Goal: Transaction & Acquisition: Purchase product/service

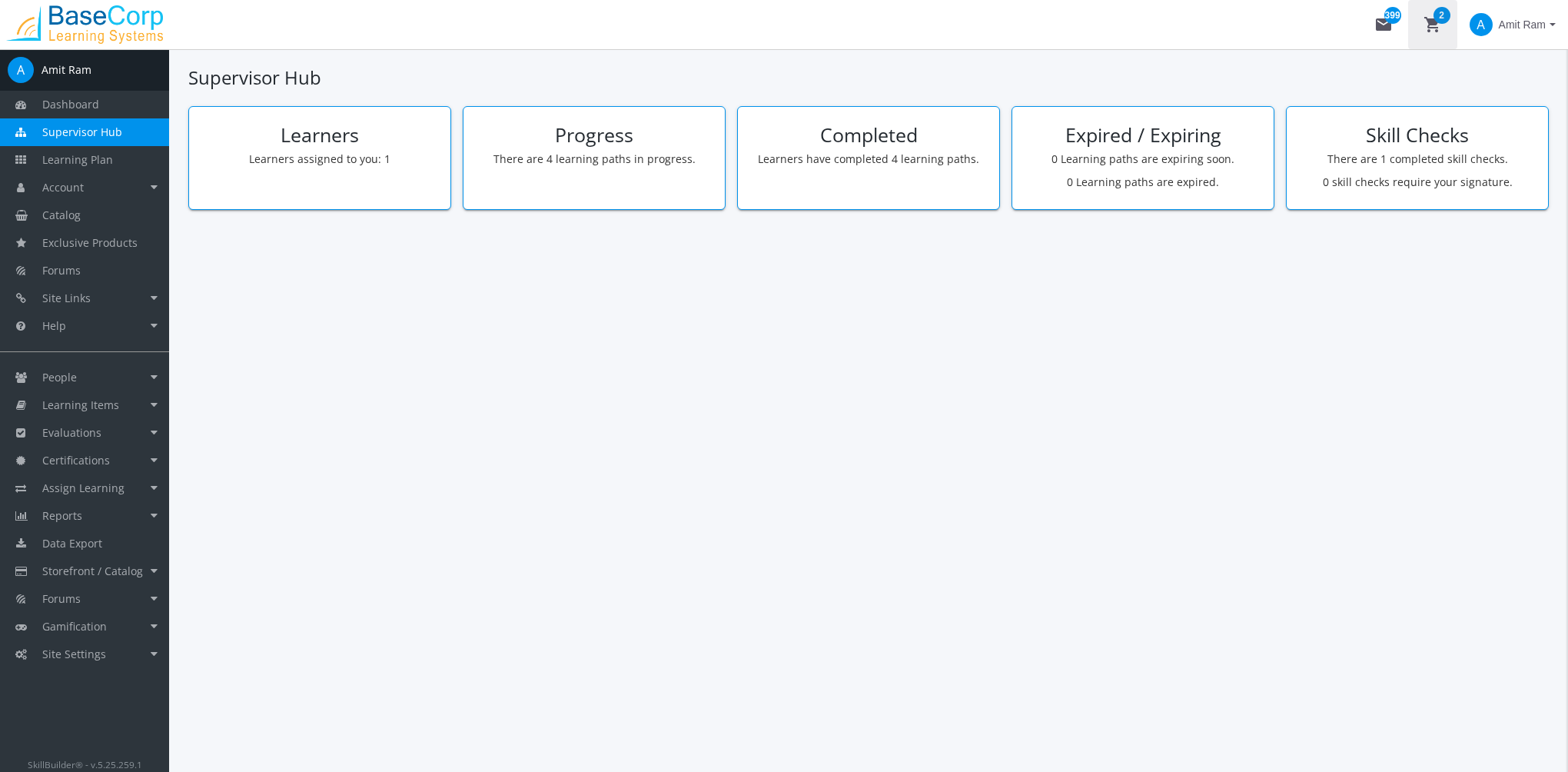
click at [1434, 25] on mat-icon "shopping_cart 2" at bounding box center [1433, 25] width 19 height 19
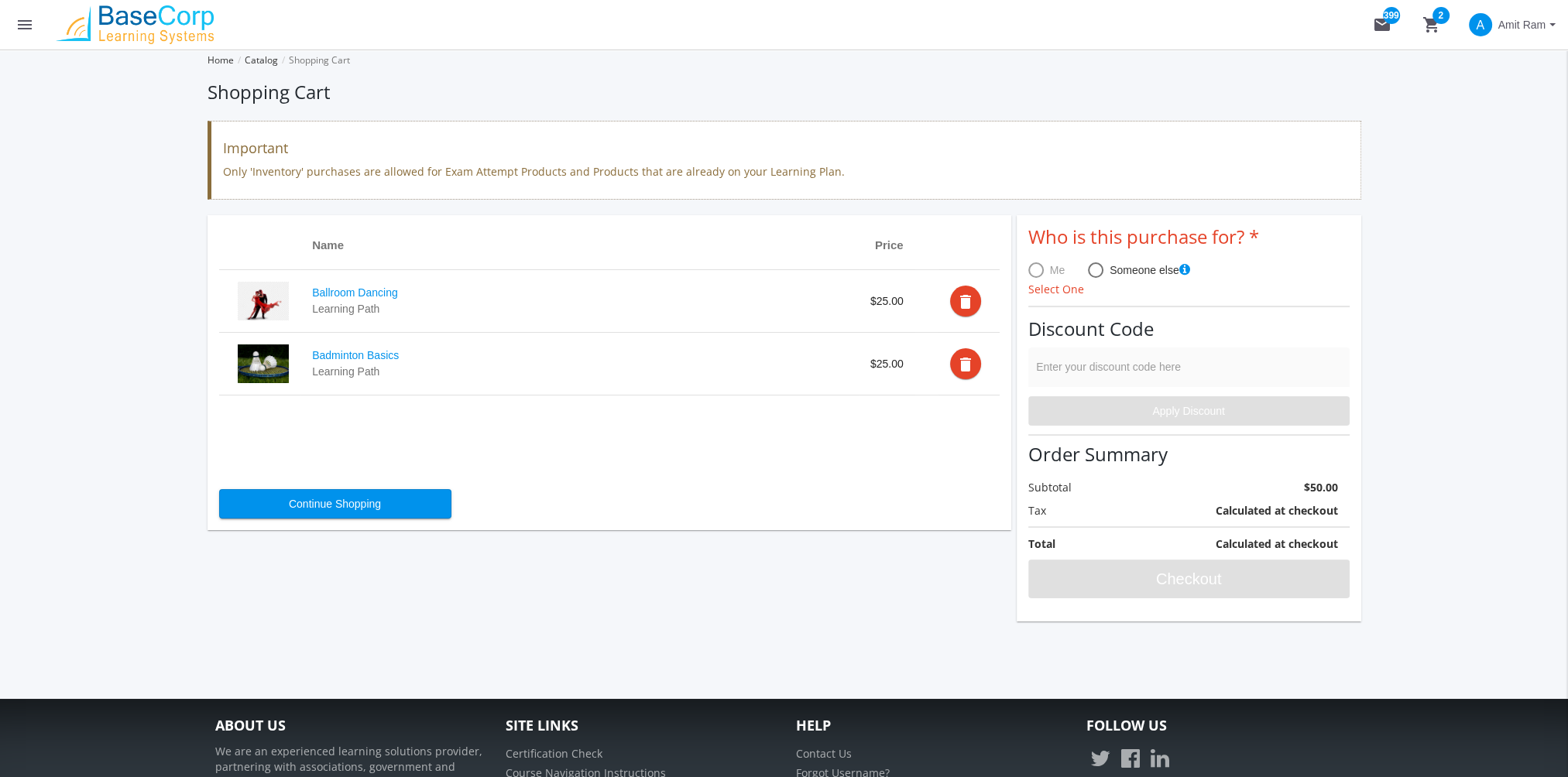
click at [955, 354] on td "delete" at bounding box center [968, 364] width 61 height 63
click at [960, 300] on mat-icon "delete" at bounding box center [965, 301] width 19 height 19
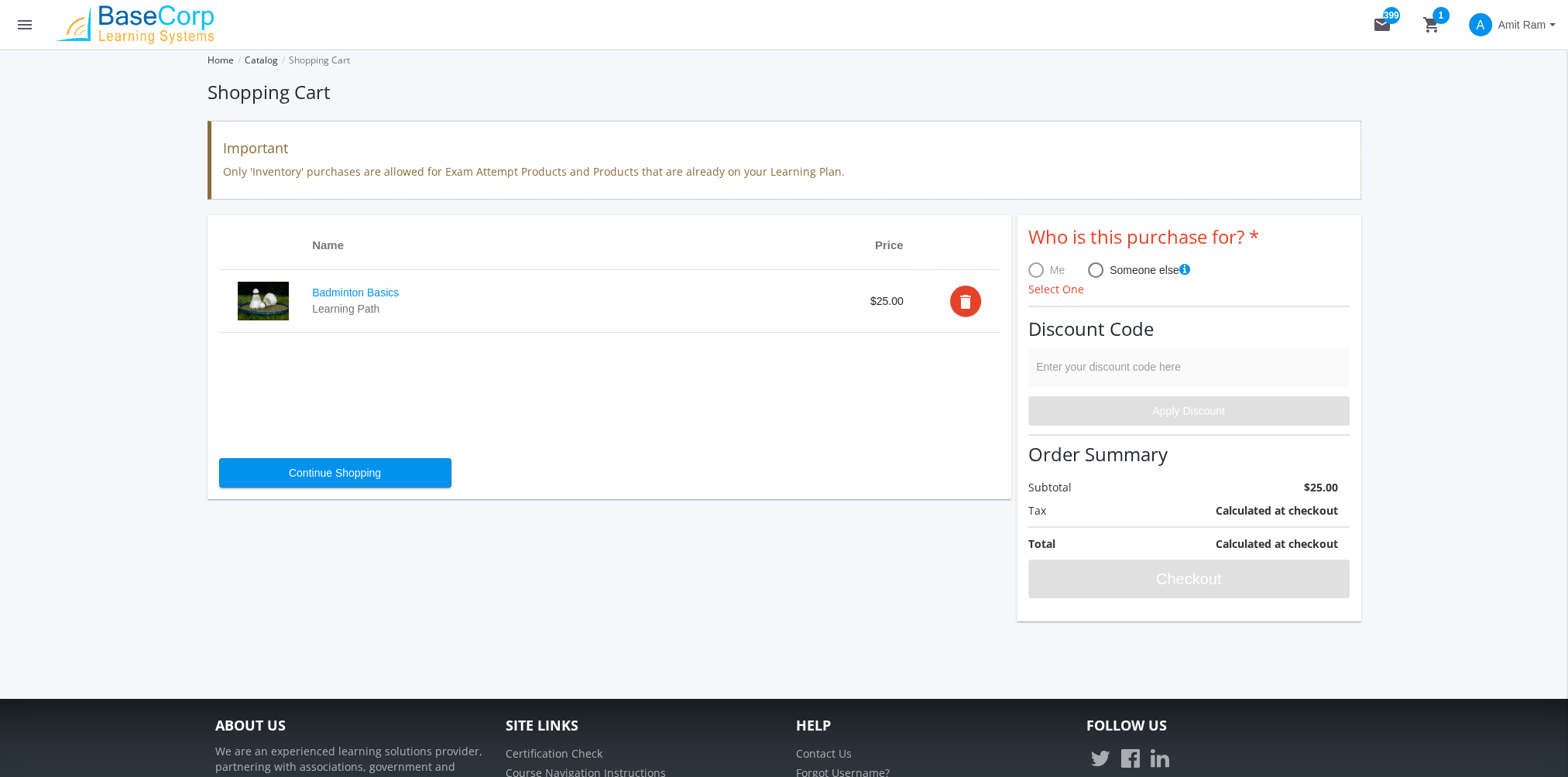
click at [968, 294] on mat-icon "delete" at bounding box center [965, 301] width 19 height 19
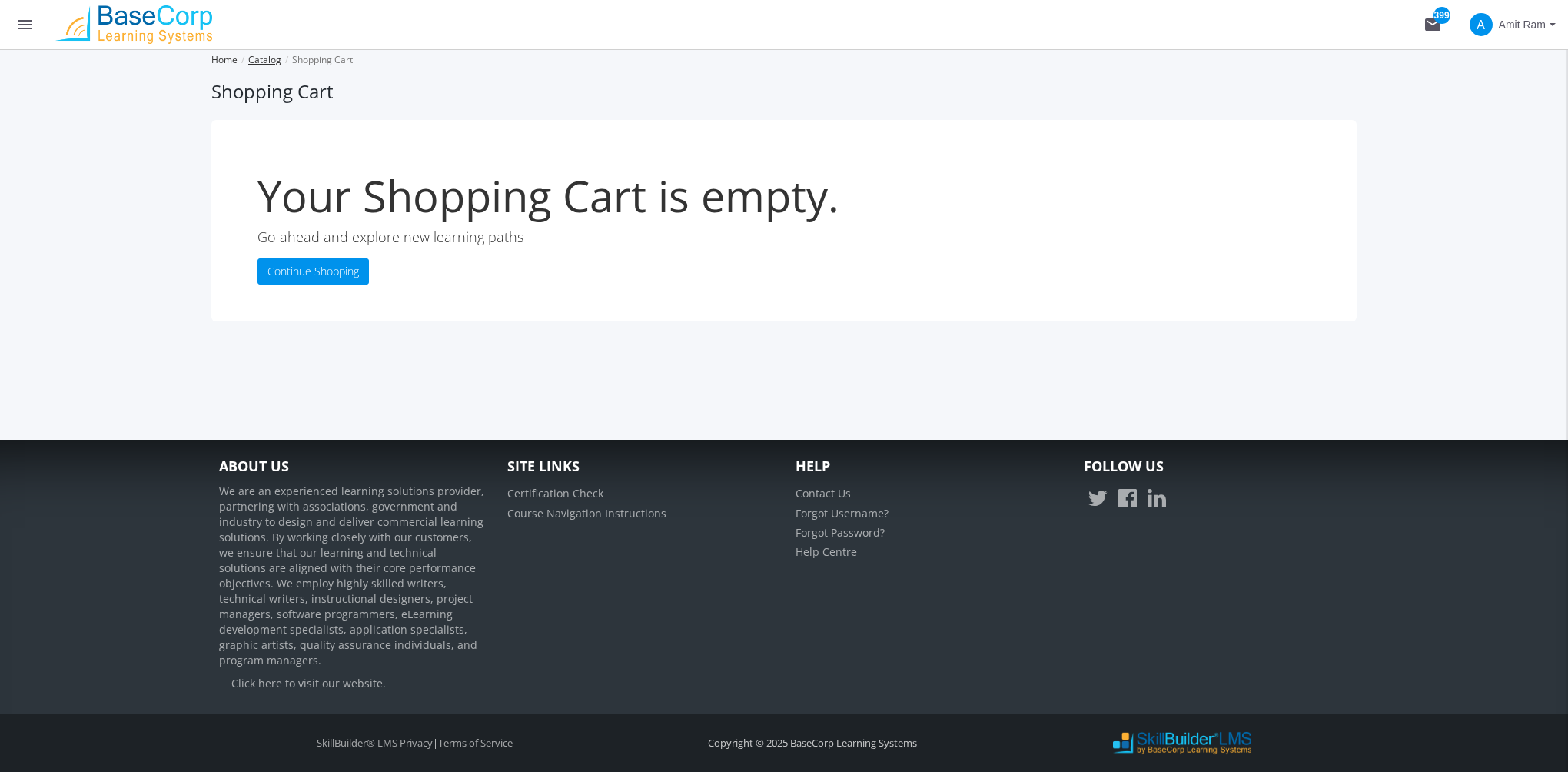
click at [265, 61] on link "Catalog" at bounding box center [264, 59] width 33 height 13
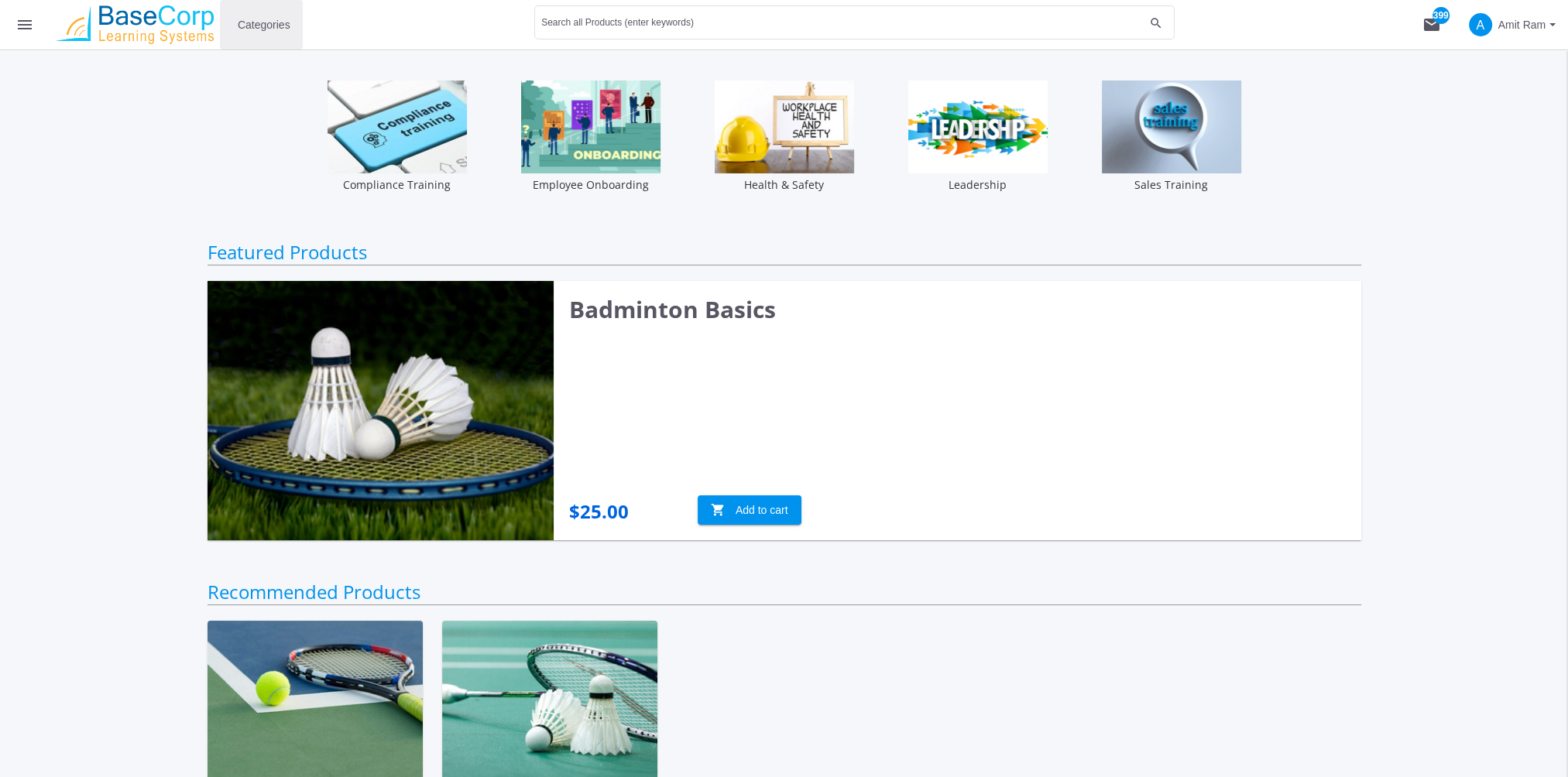
click at [260, 18] on span "Categories" at bounding box center [264, 25] width 53 height 28
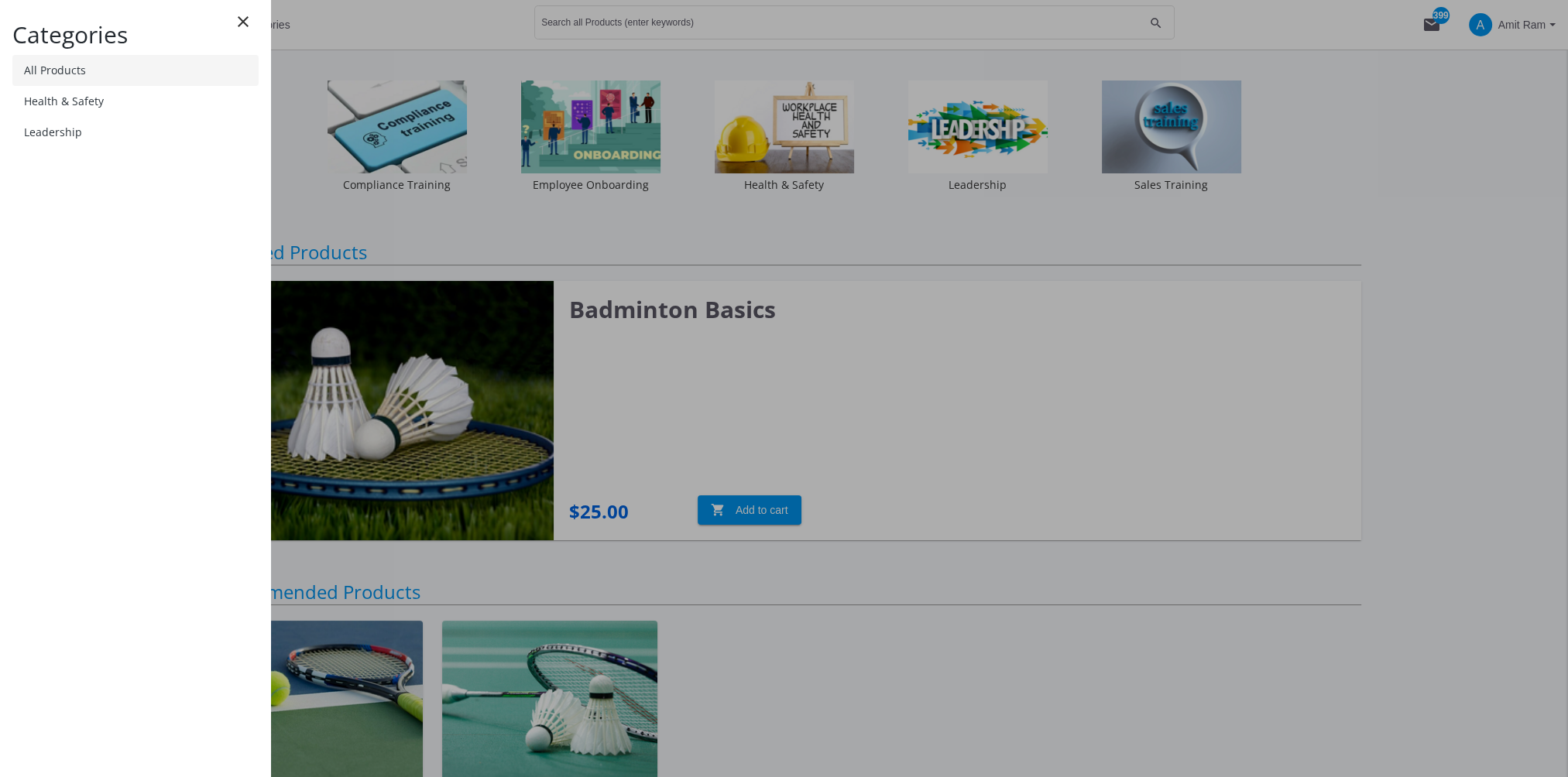
click at [118, 78] on link "All Products" at bounding box center [134, 70] width 246 height 31
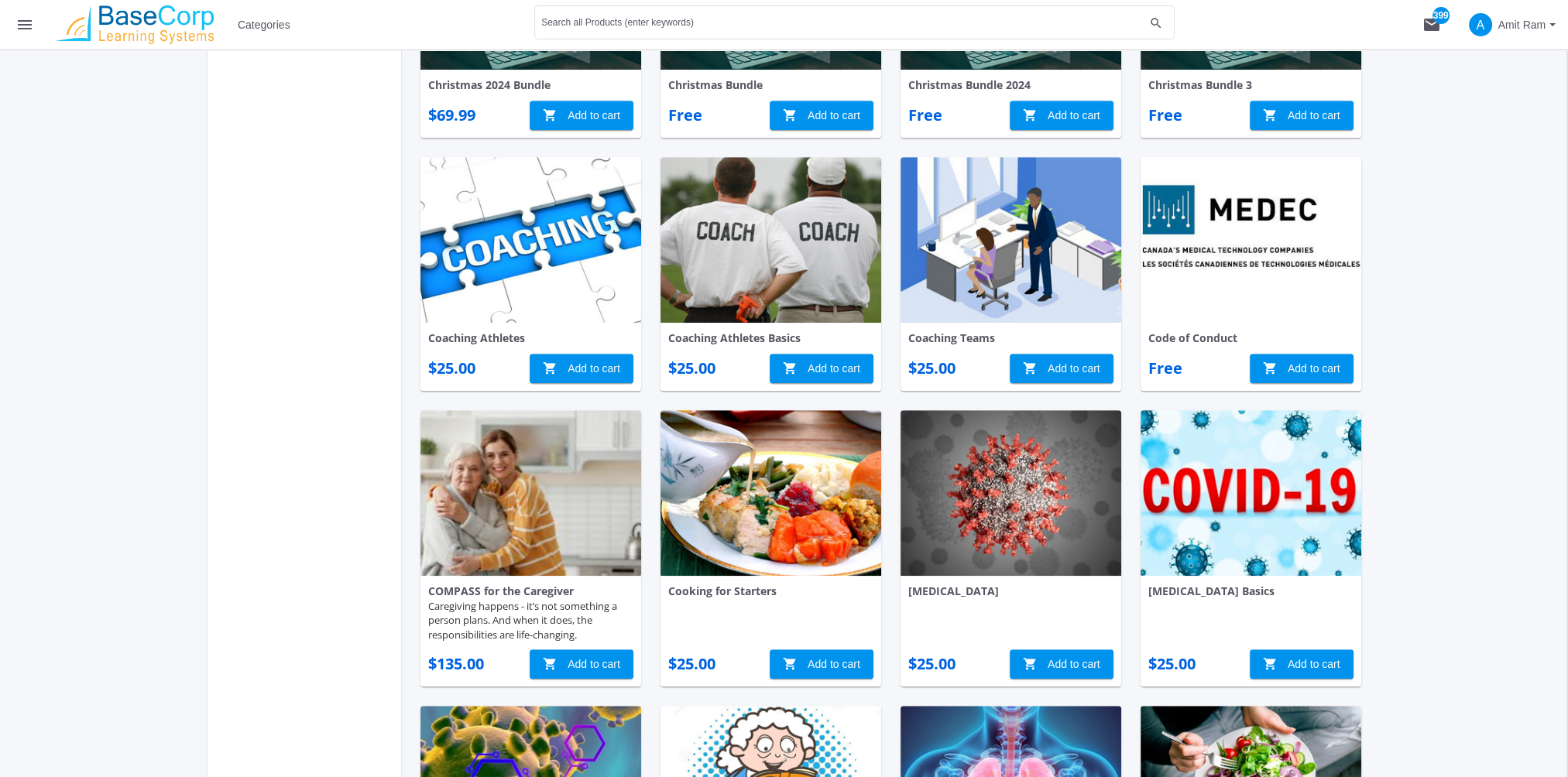
scroll to position [1239, 0]
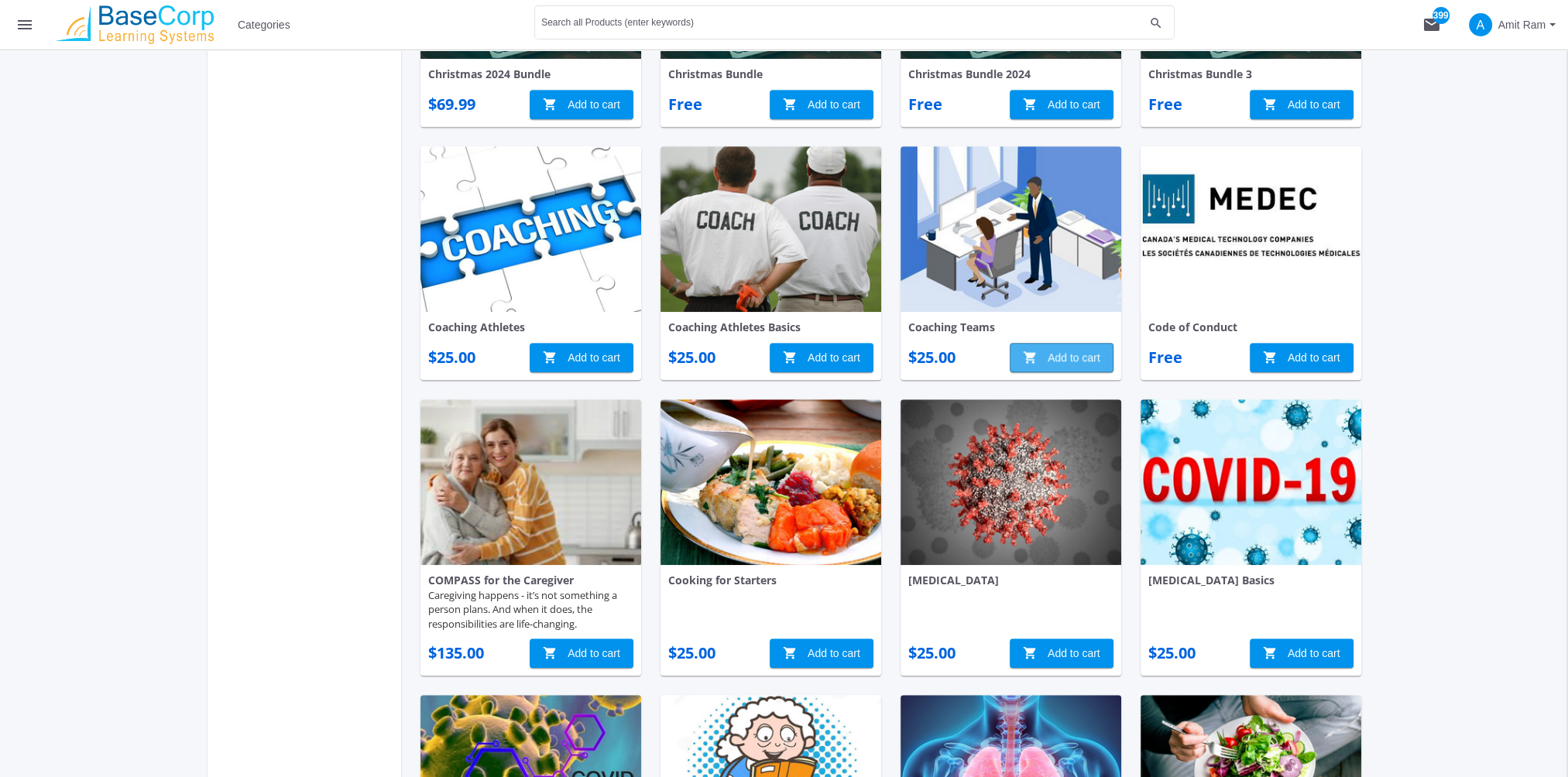
drag, startPoint x: 1091, startPoint y: 353, endPoint x: 1093, endPoint y: 361, distance: 8.2
click at [1093, 361] on span "shopping_cart Add to cart" at bounding box center [1062, 357] width 78 height 28
click at [1429, 23] on mat-icon "shopping_cart 1" at bounding box center [1431, 25] width 19 height 19
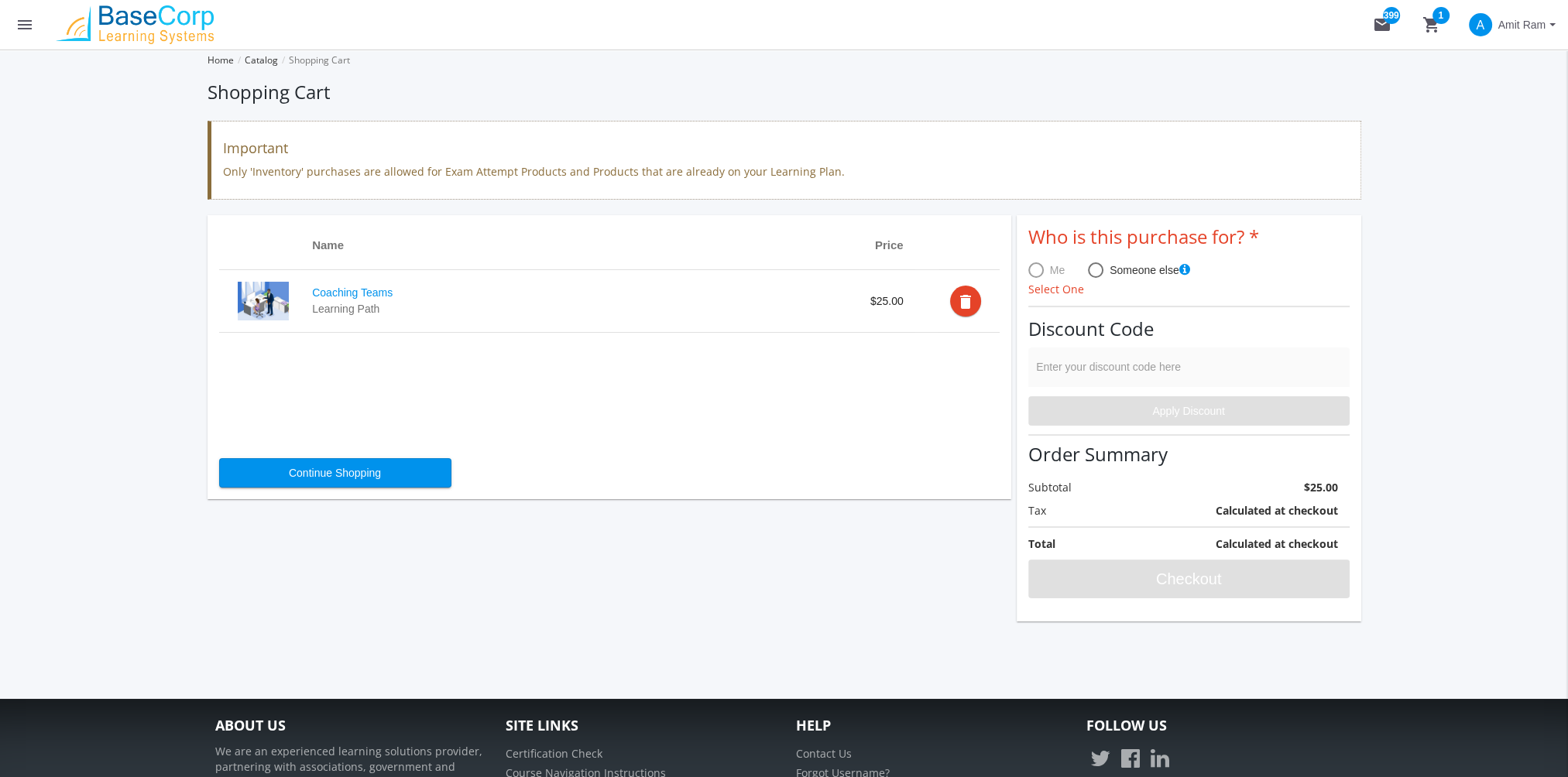
click at [1097, 270] on span at bounding box center [1095, 271] width 16 height 16
click at [1097, 270] on input "Someone else" at bounding box center [1095, 274] width 16 height 16
radio input "true"
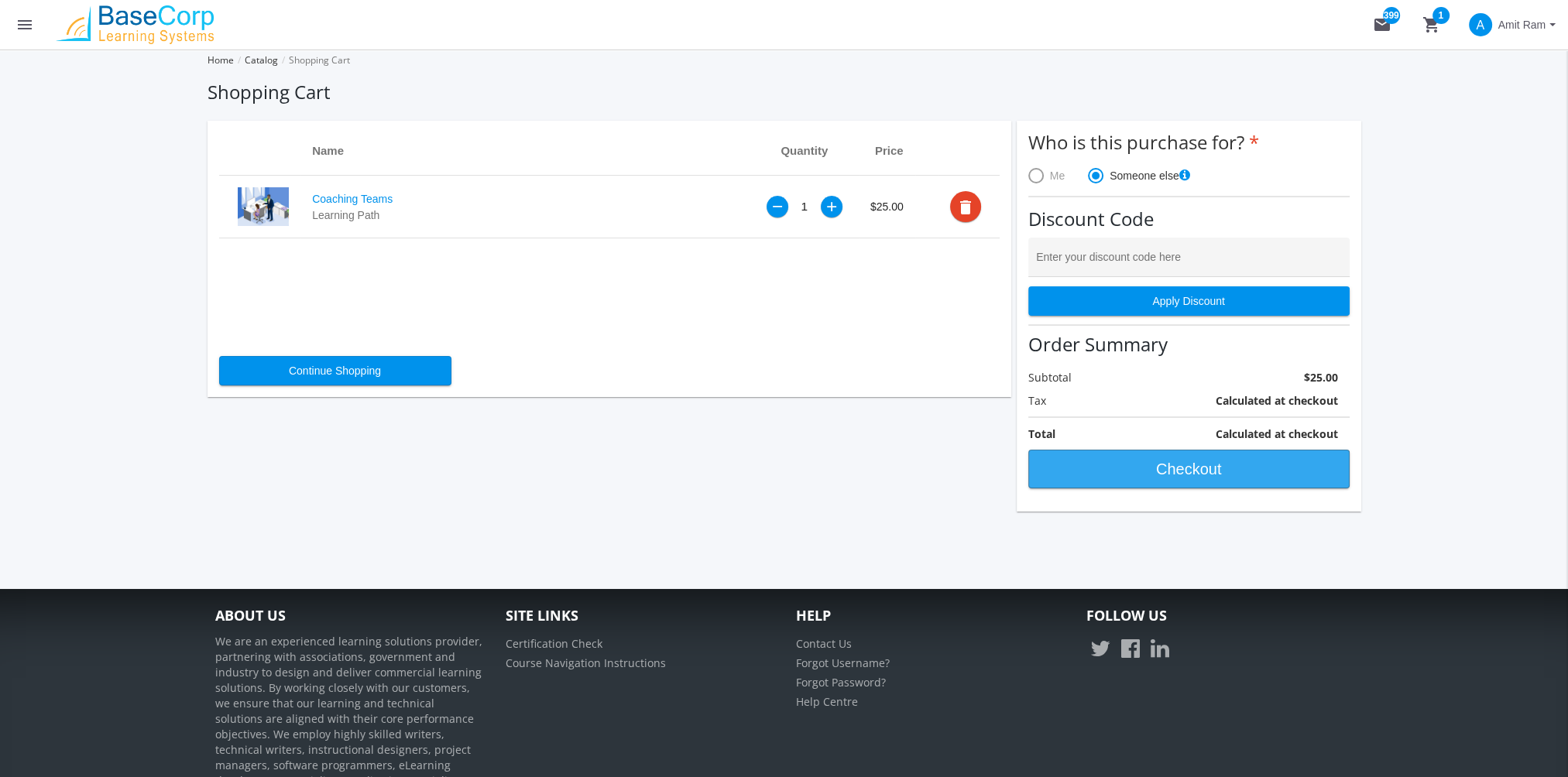
click at [1171, 474] on span "Checkout" at bounding box center [1189, 470] width 294 height 28
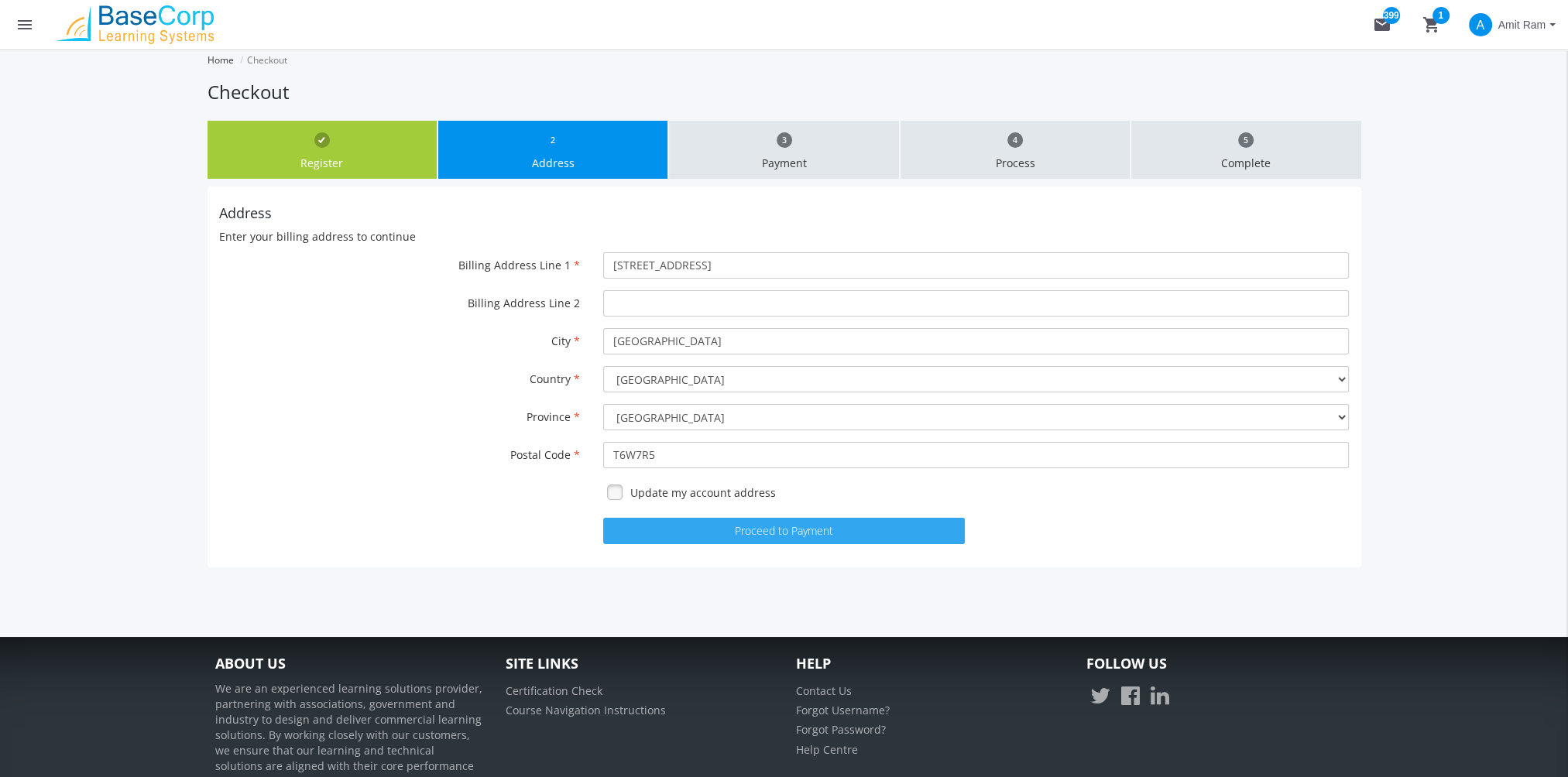
click at [783, 528] on button "Proceed to Payment" at bounding box center [783, 531] width 361 height 26
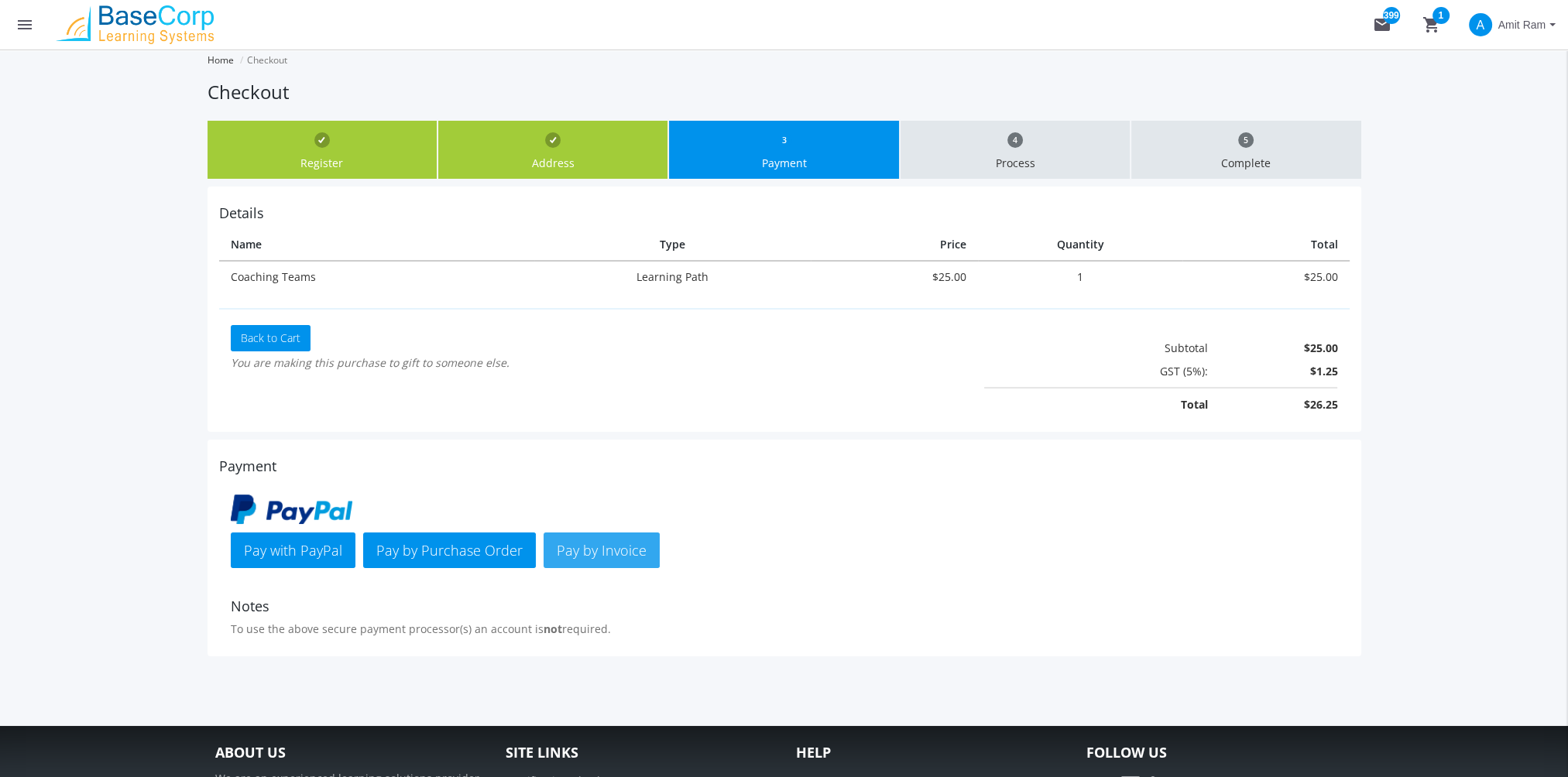
click at [591, 549] on span "Pay by Invoice" at bounding box center [601, 550] width 90 height 19
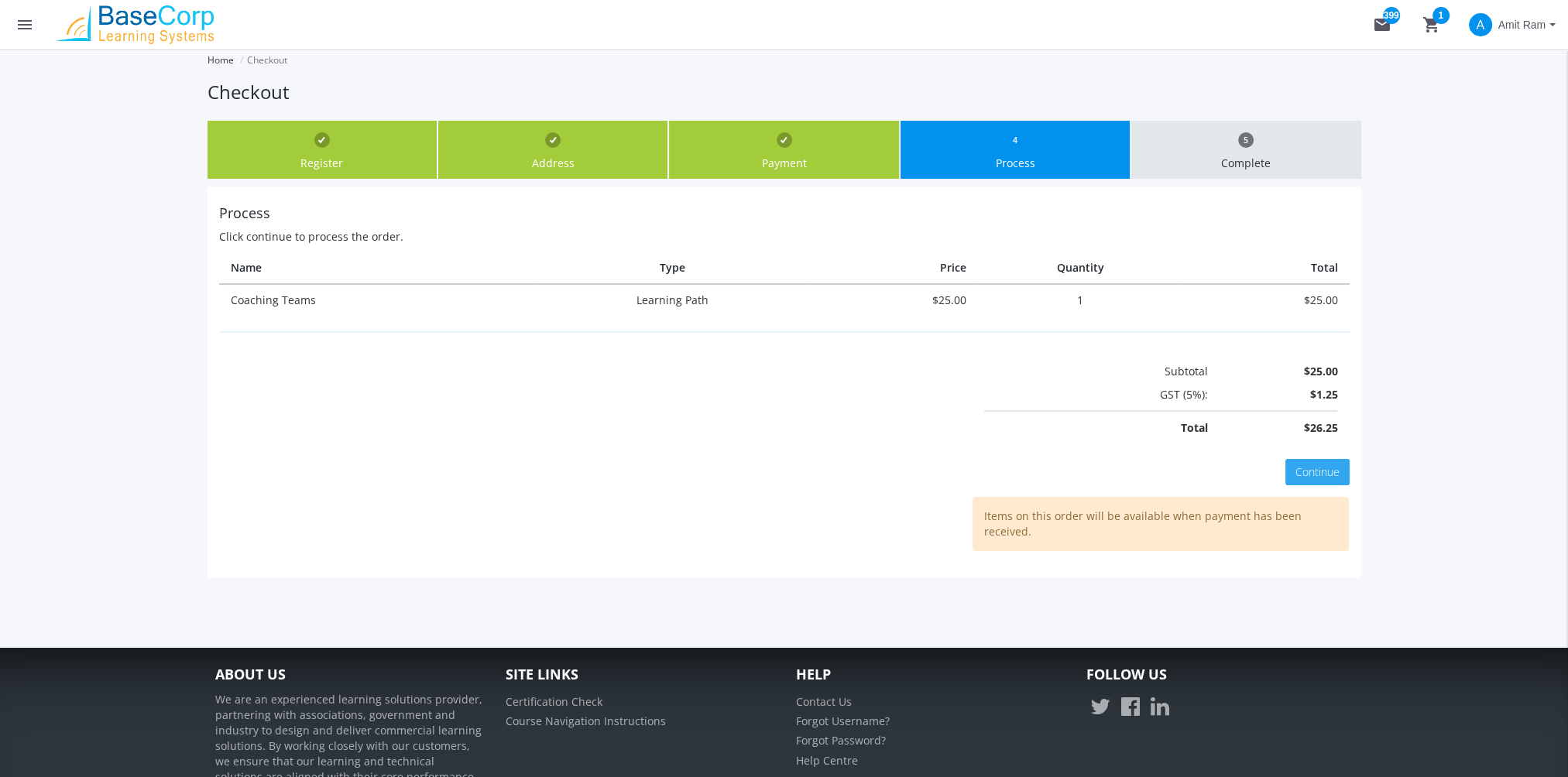
click at [1320, 471] on span "Continue" at bounding box center [1317, 472] width 44 height 15
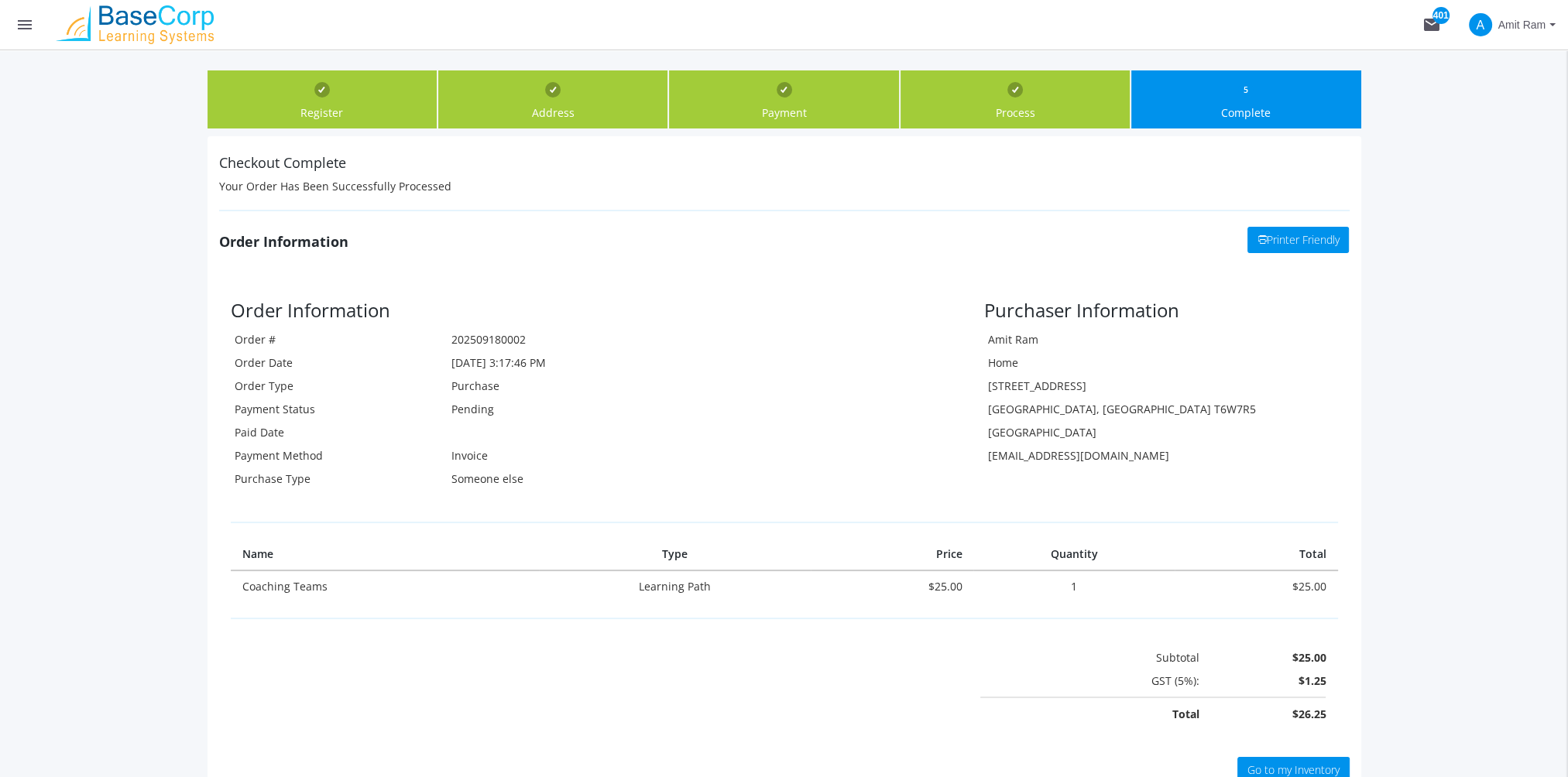
scroll to position [78, 0]
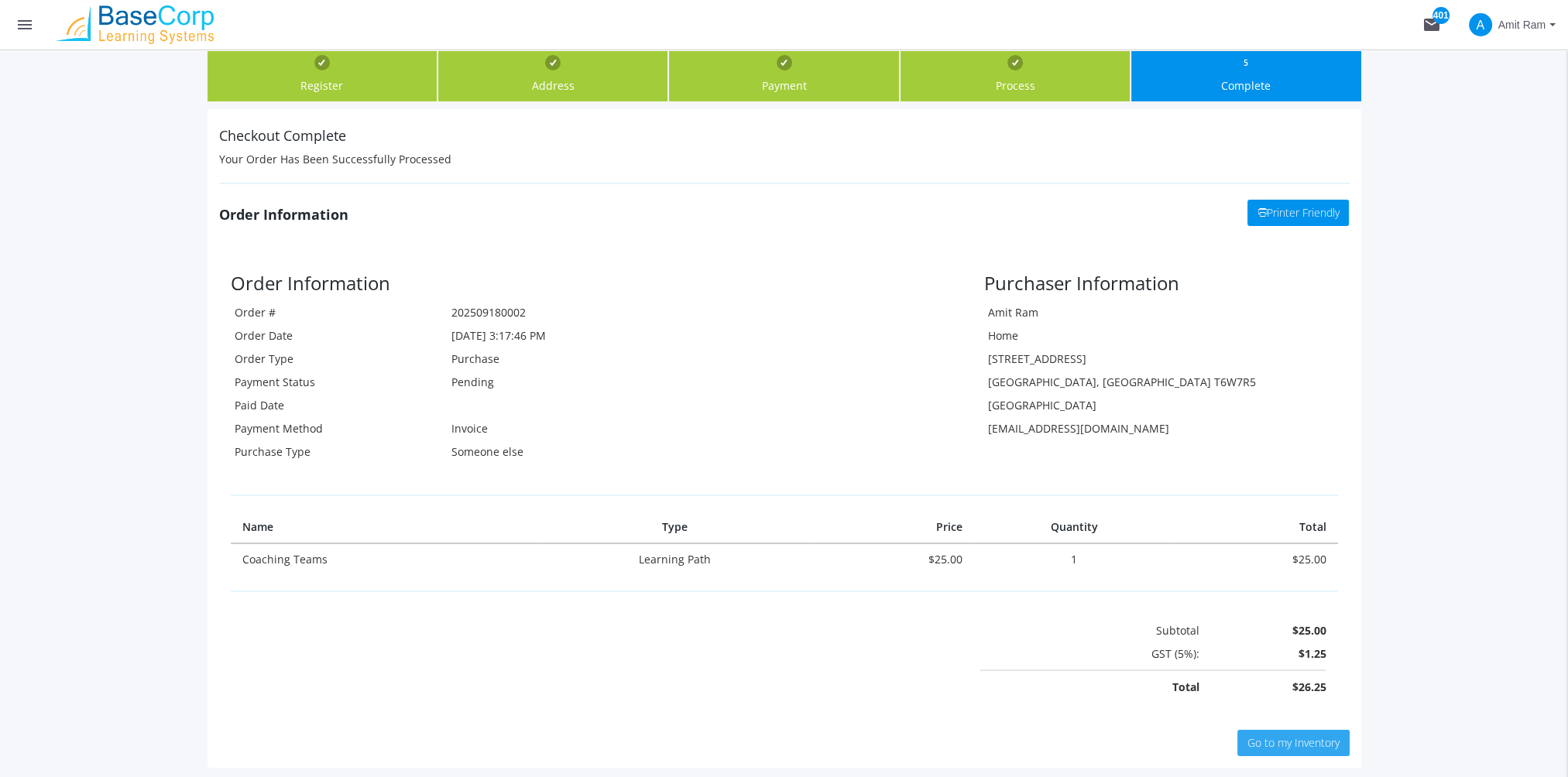
click at [1321, 744] on span "Go to my Inventory" at bounding box center [1293, 742] width 93 height 15
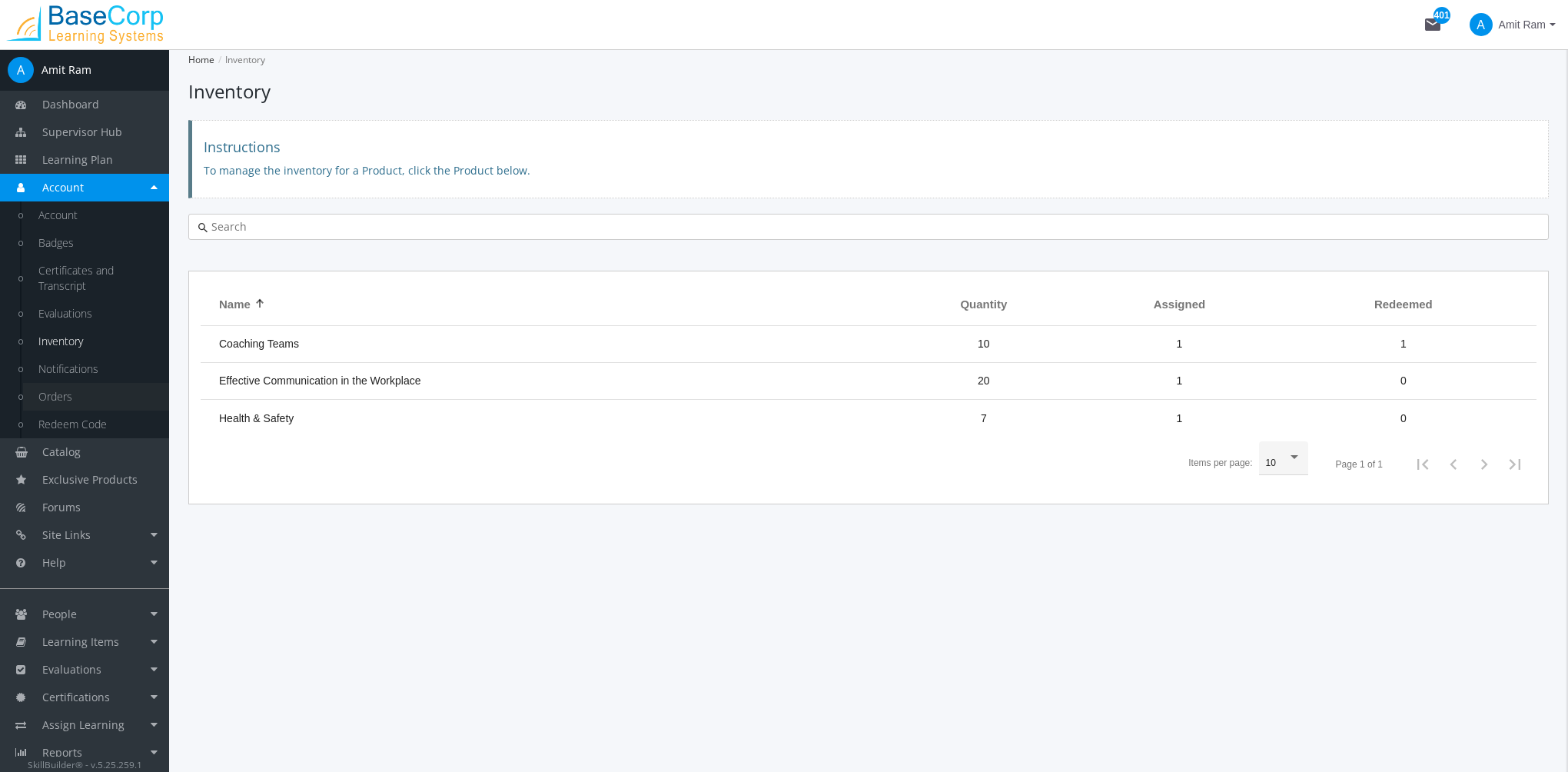
click at [60, 397] on link "Orders" at bounding box center [96, 397] width 146 height 28
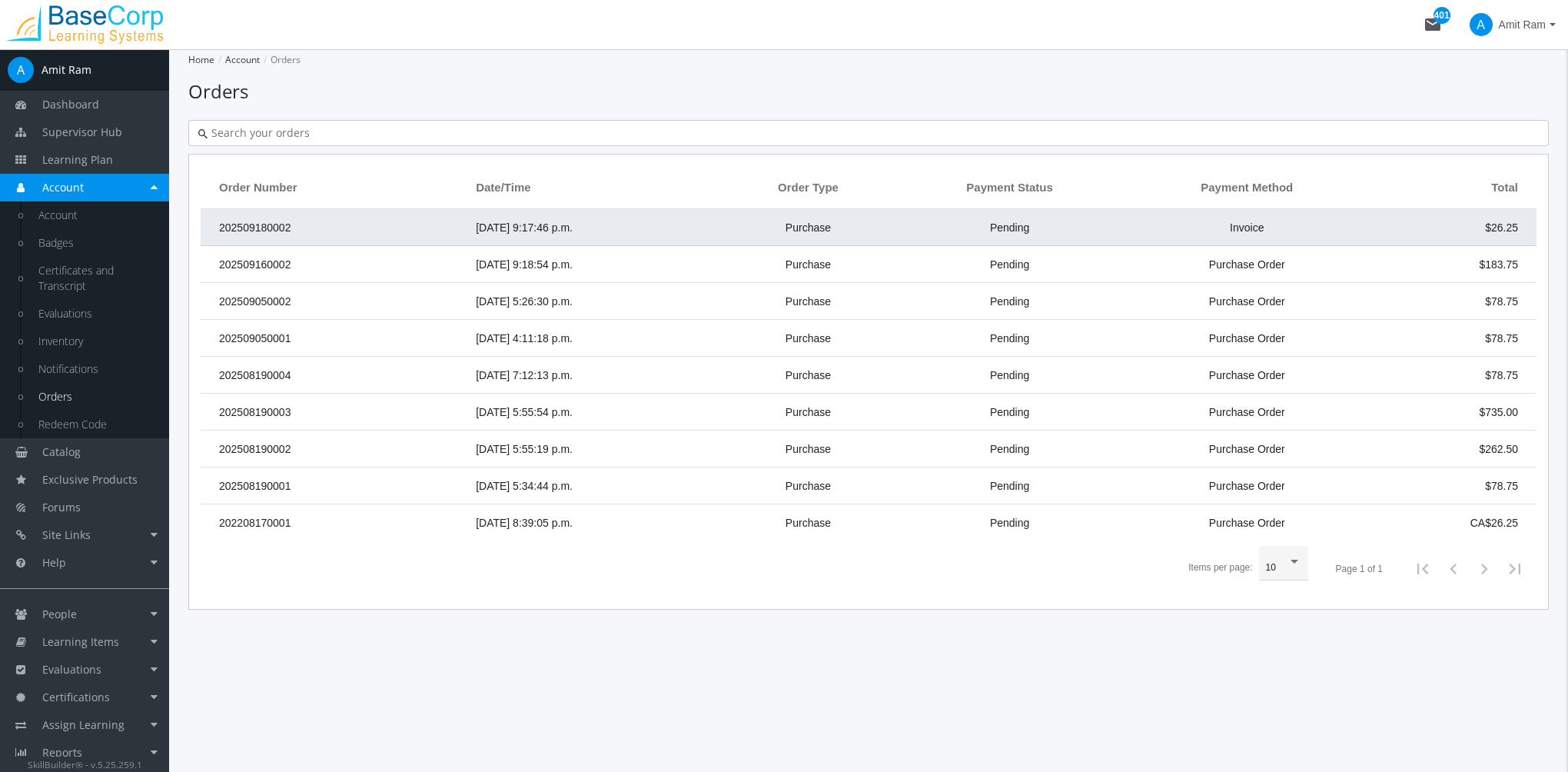
click at [310, 227] on td "202509180002" at bounding box center [334, 227] width 268 height 37
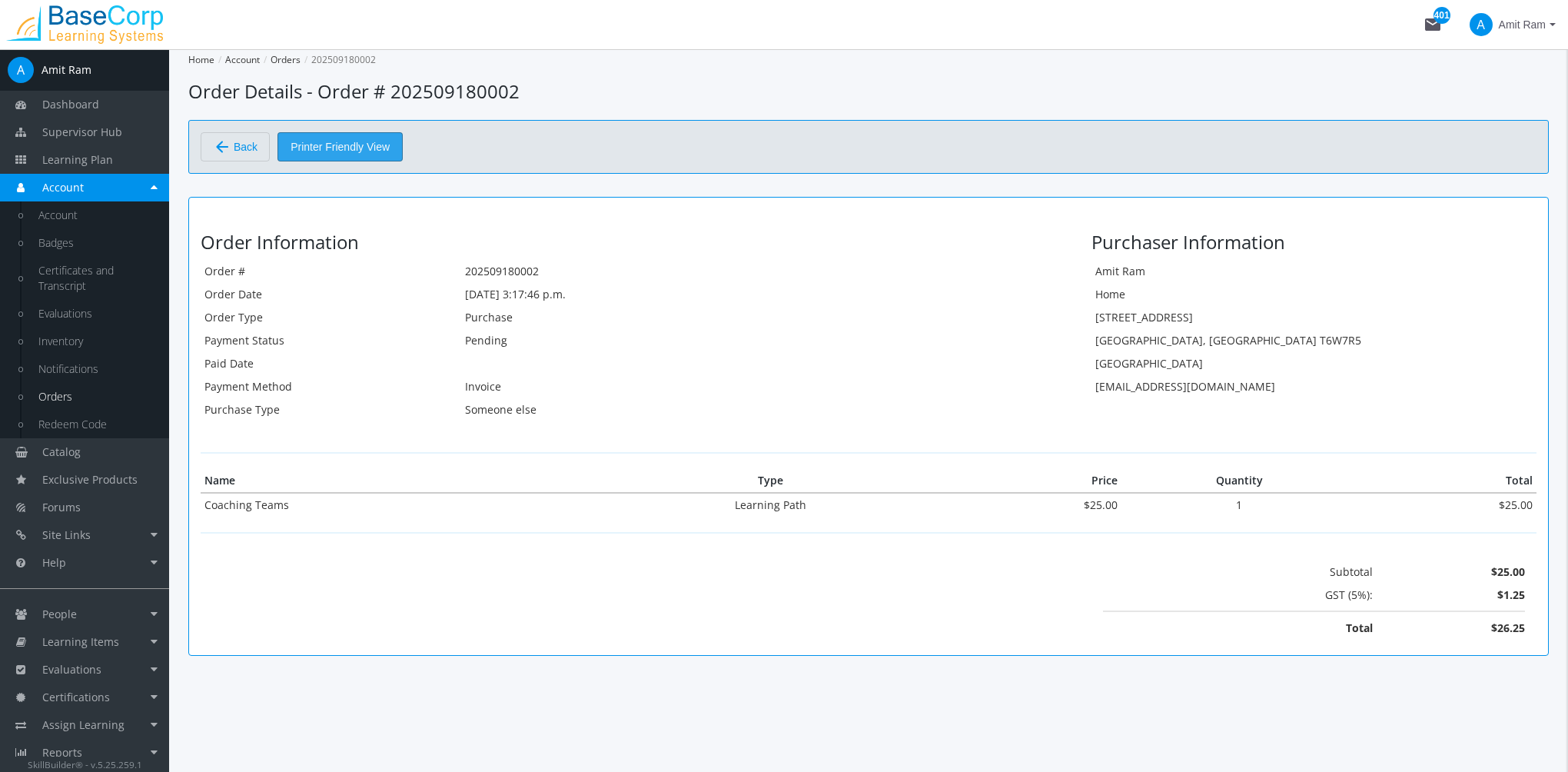
click at [383, 154] on span "Printer Friendly View" at bounding box center [340, 147] width 99 height 28
